Goal: Transaction & Acquisition: Obtain resource

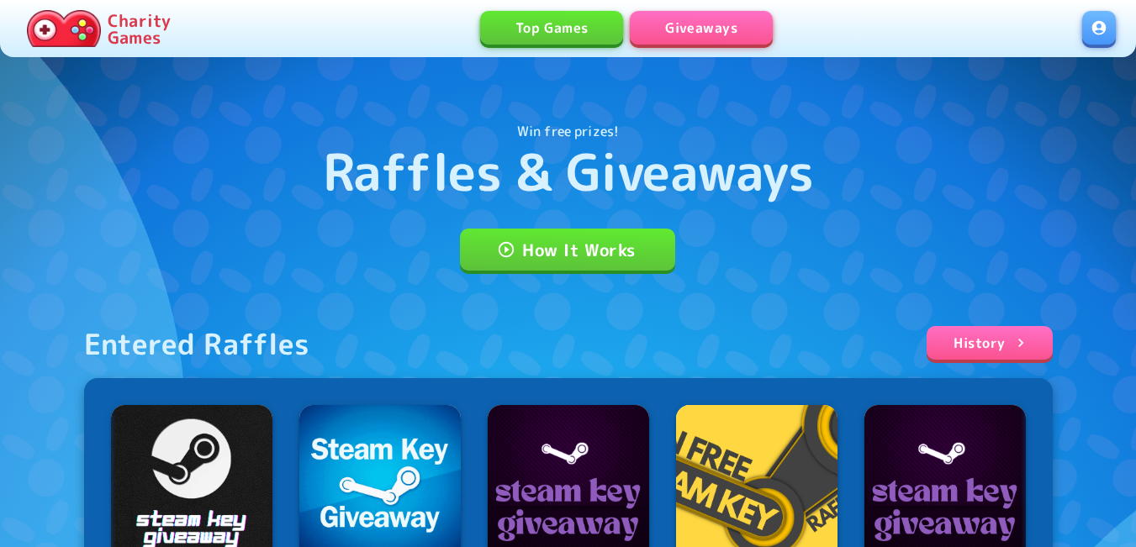
click at [1094, 31] on link at bounding box center [1099, 28] width 34 height 34
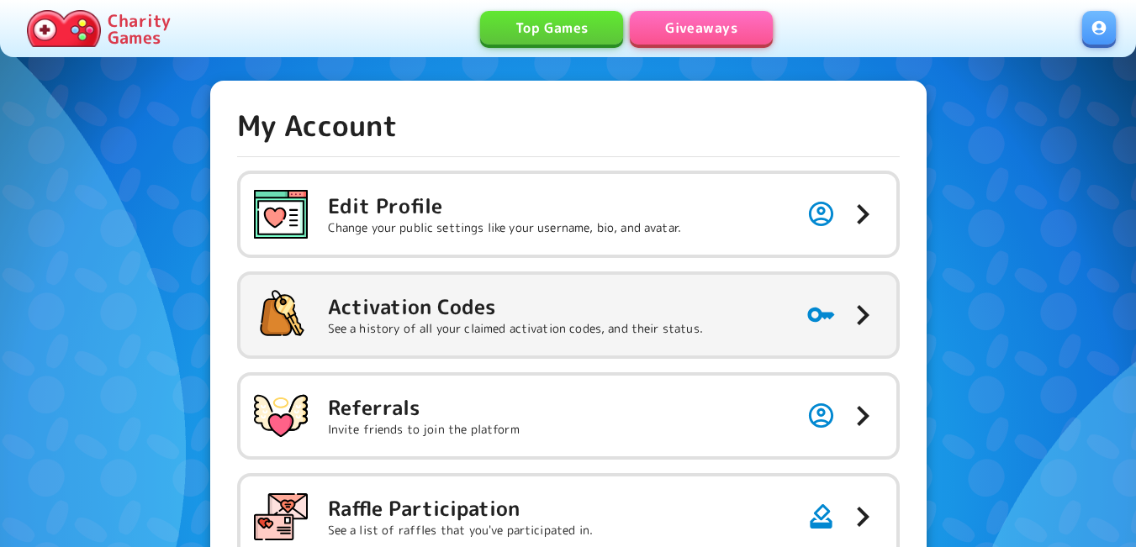
click at [534, 307] on h5 "Activation Codes" at bounding box center [515, 306] width 375 height 27
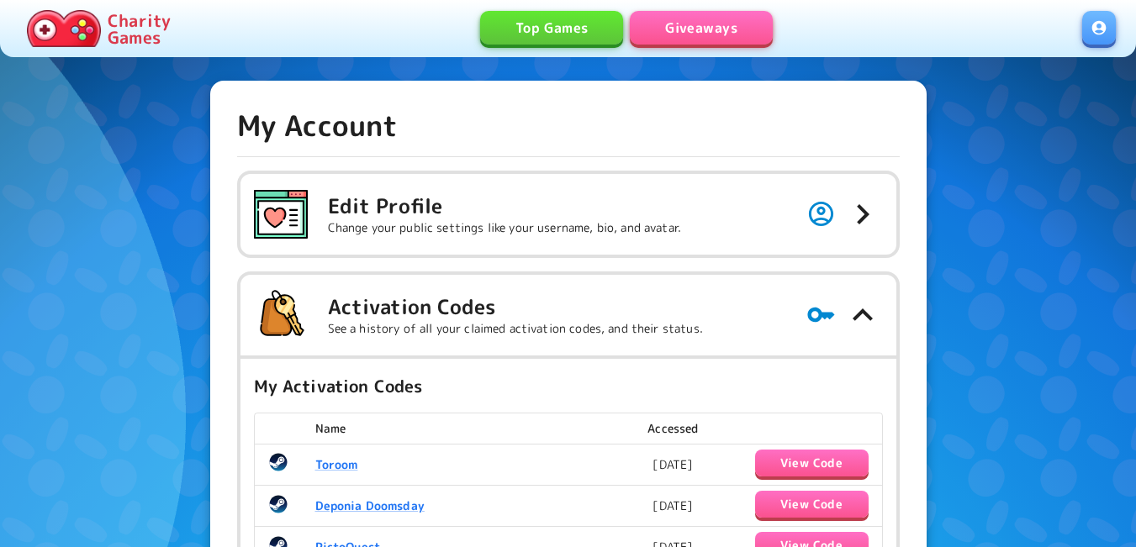
click at [686, 21] on link "Giveaways" at bounding box center [701, 28] width 143 height 34
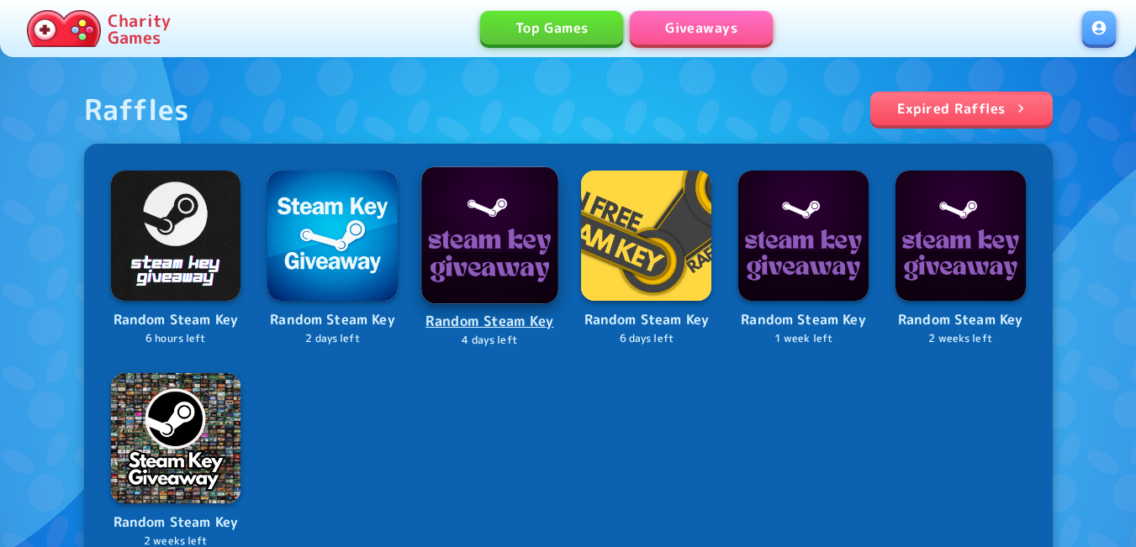
scroll to position [252, 0]
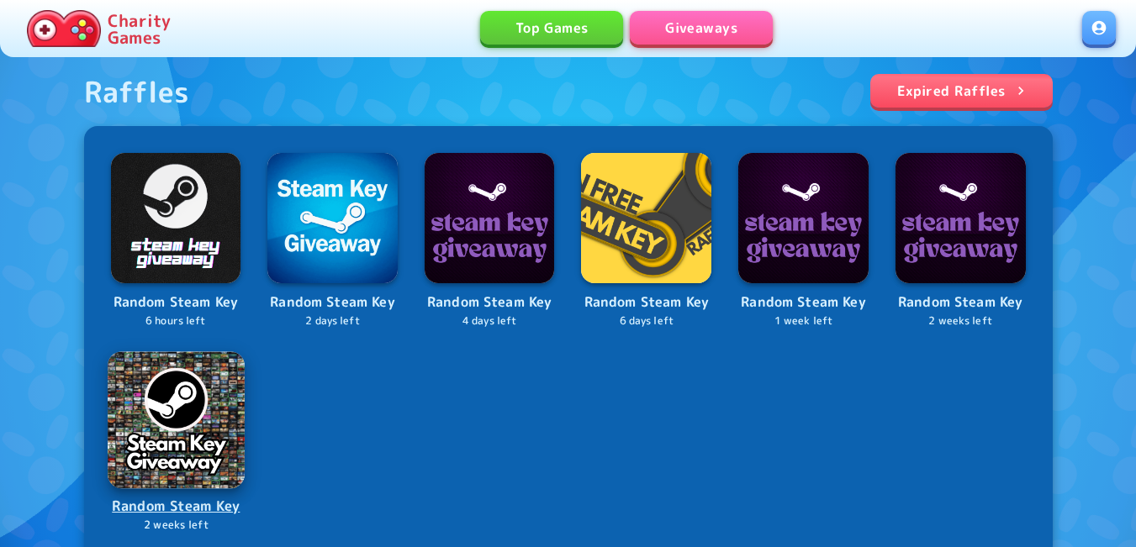
click at [150, 417] on div "Raffles Expired Raffles Random Steam Key 6 hours left Random Steam Key 2 days l…" at bounding box center [568, 316] width 968 height 485
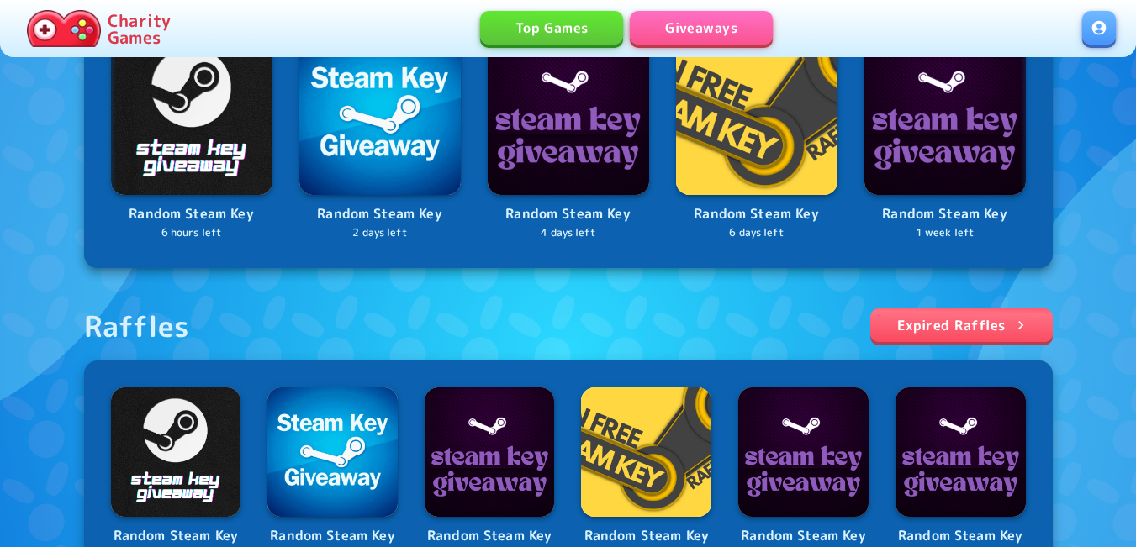
scroll to position [504, 0]
